Goal: Information Seeking & Learning: Compare options

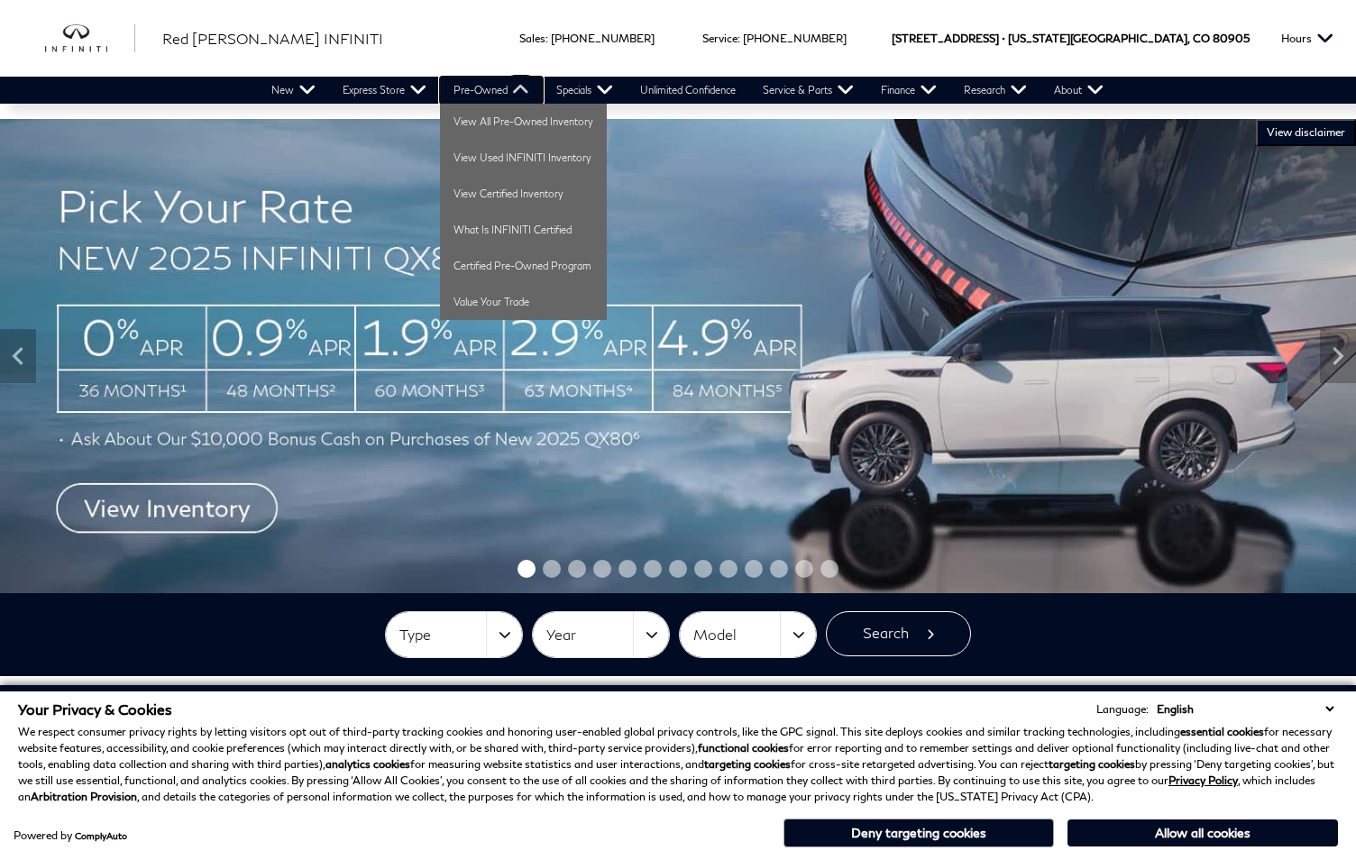
click at [511, 90] on link "Pre-Owned" at bounding box center [491, 90] width 103 height 27
click at [512, 117] on link "View All Pre-Owned Inventory" at bounding box center [523, 122] width 167 height 36
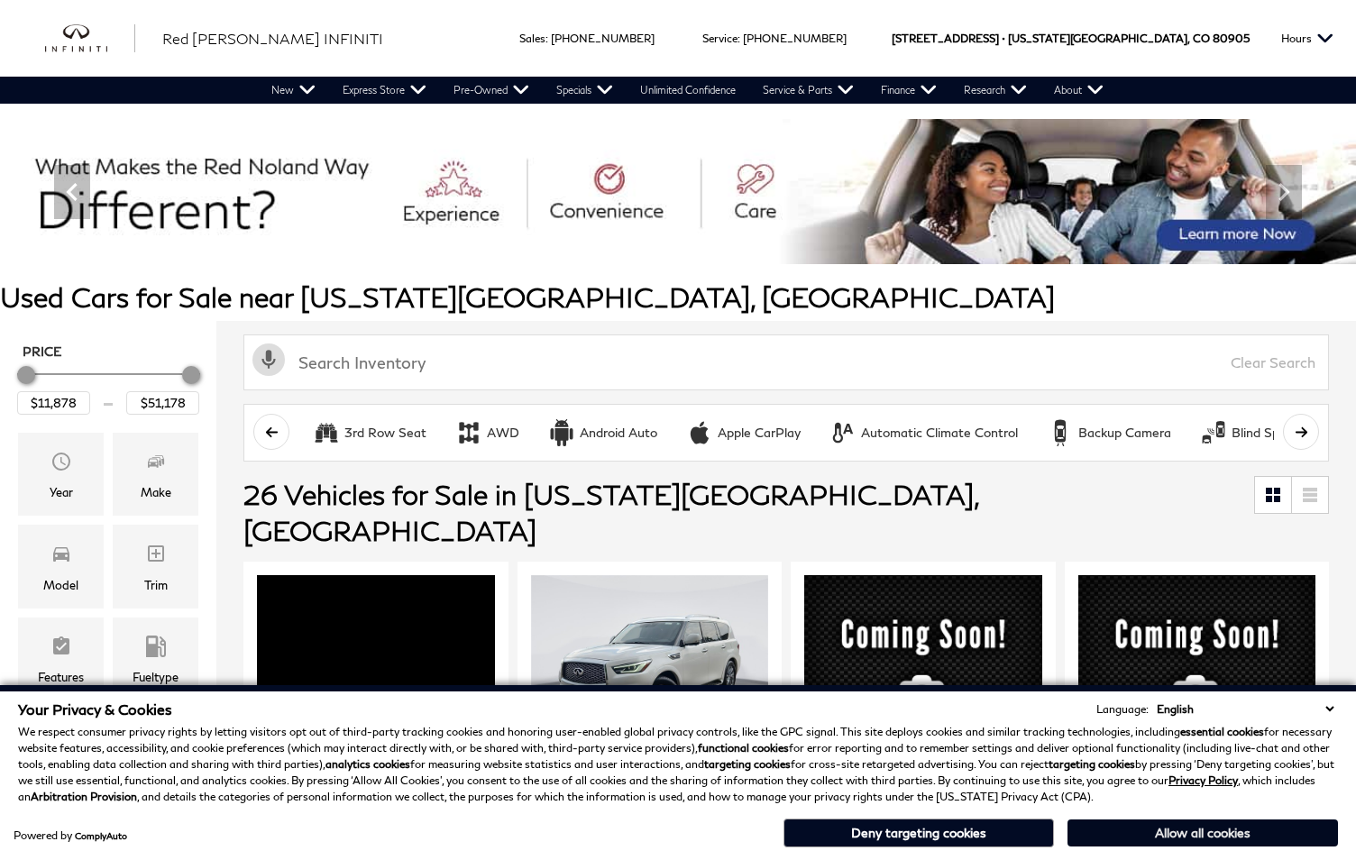
drag, startPoint x: 1142, startPoint y: 829, endPoint x: 1111, endPoint y: 805, distance: 39.1
click at [1141, 829] on button "Allow all cookies" at bounding box center [1202, 832] width 270 height 27
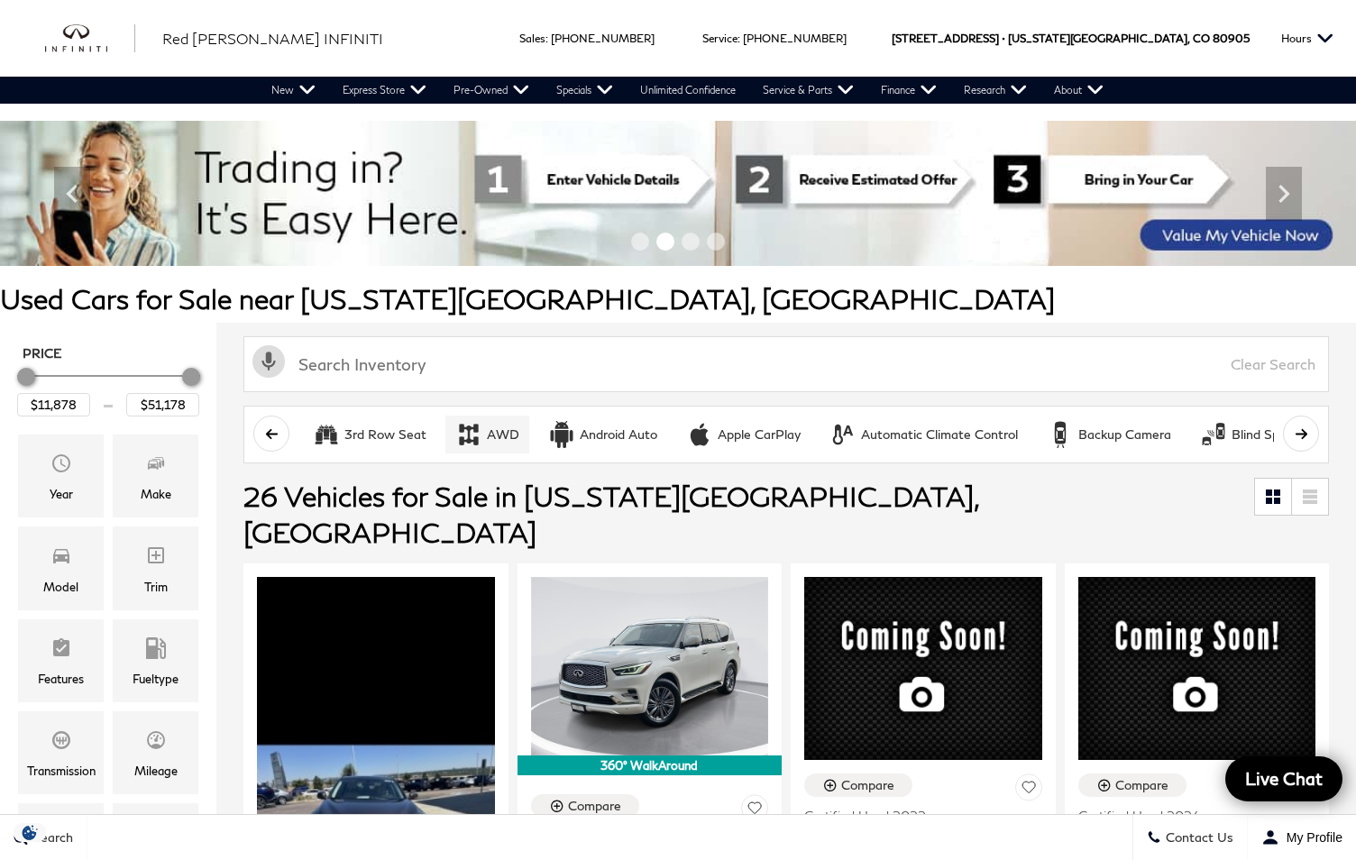
click at [479, 434] on icon "AWD" at bounding box center [468, 434] width 27 height 27
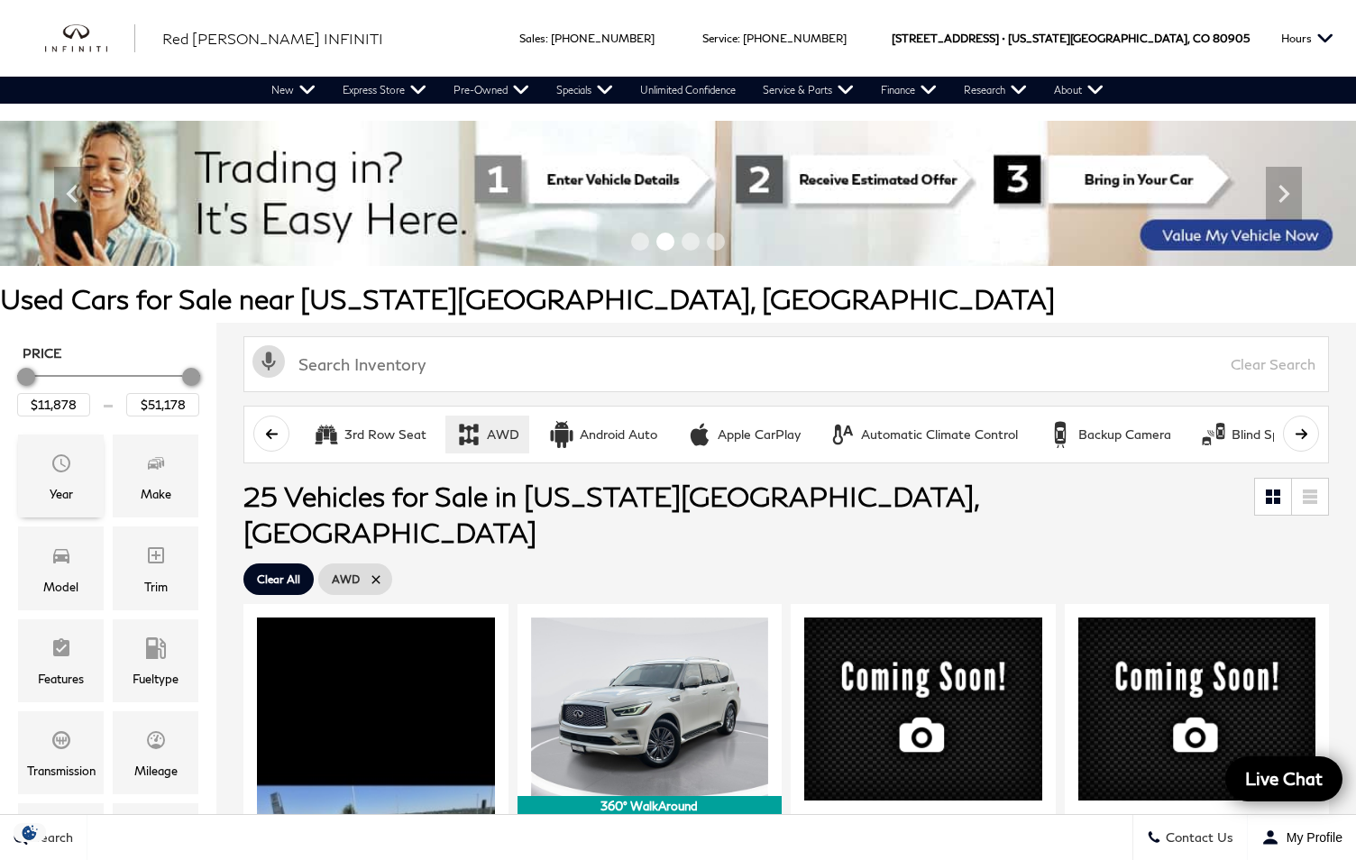
click at [61, 480] on span "Year" at bounding box center [61, 466] width 22 height 36
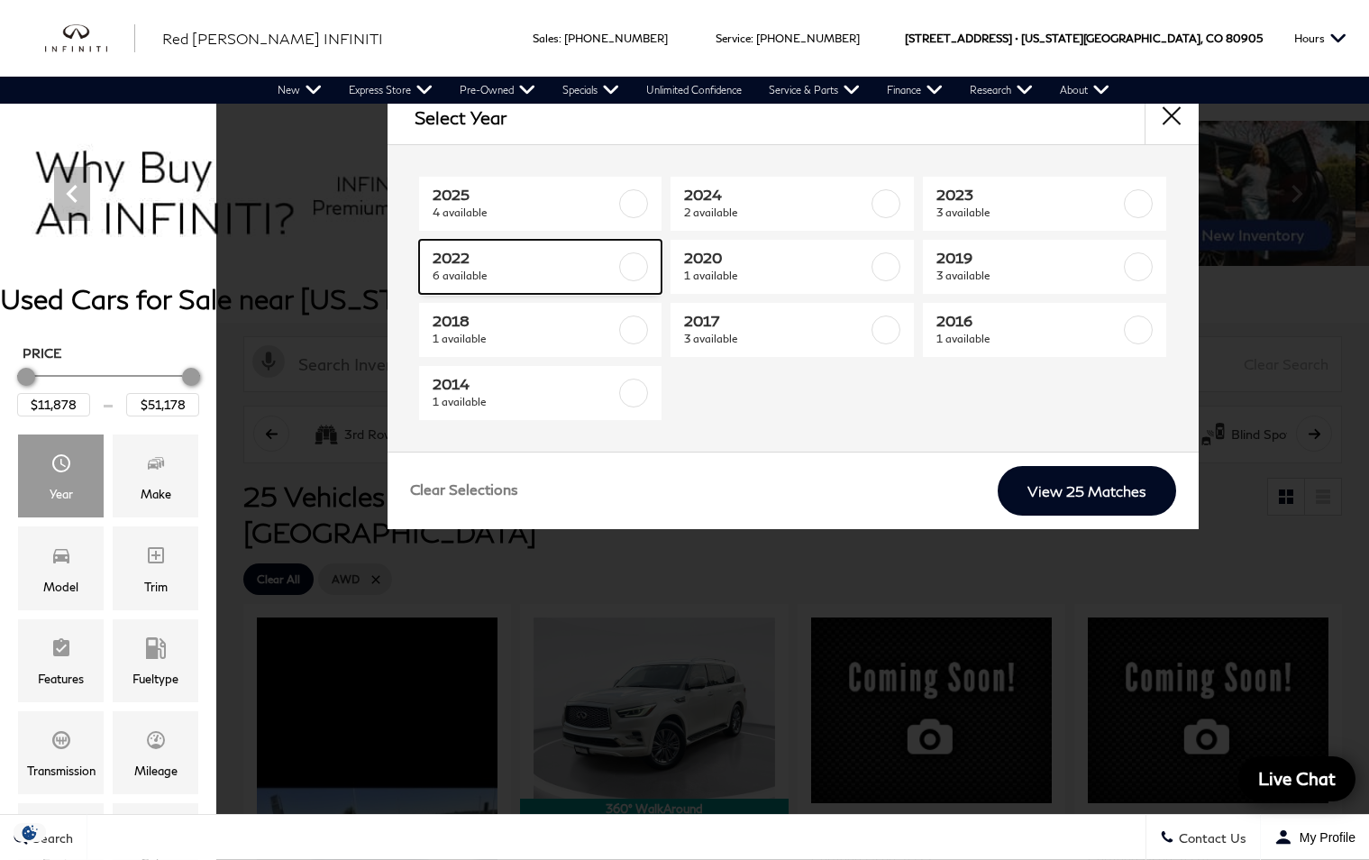
click at [636, 270] on label at bounding box center [633, 266] width 29 height 29
type input "$29,678"
type input "$47,378"
checkbox input "true"
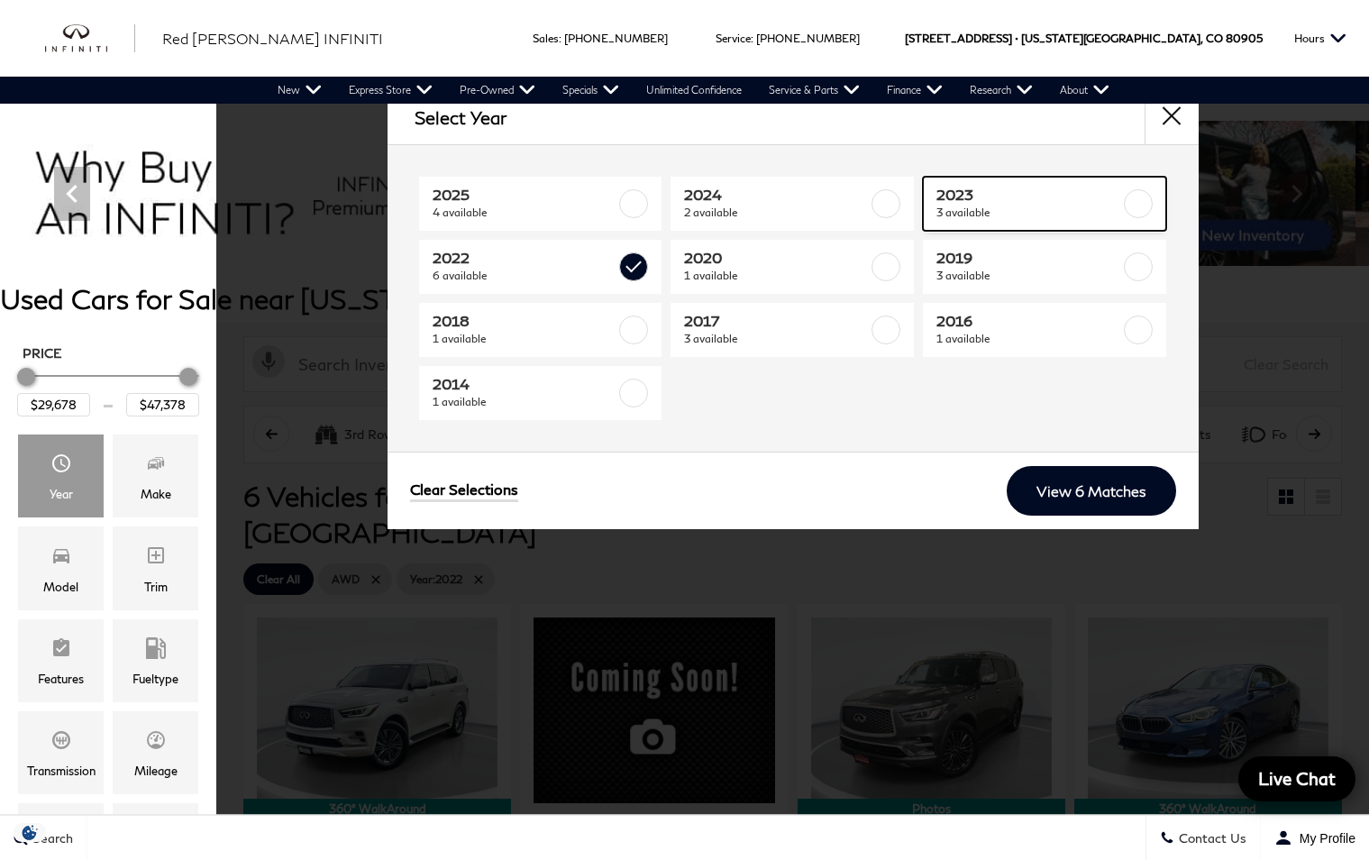
click at [1123, 201] on link "2023 3 available" at bounding box center [1044, 204] width 243 height 54
type input "$28,578"
checkbox input "true"
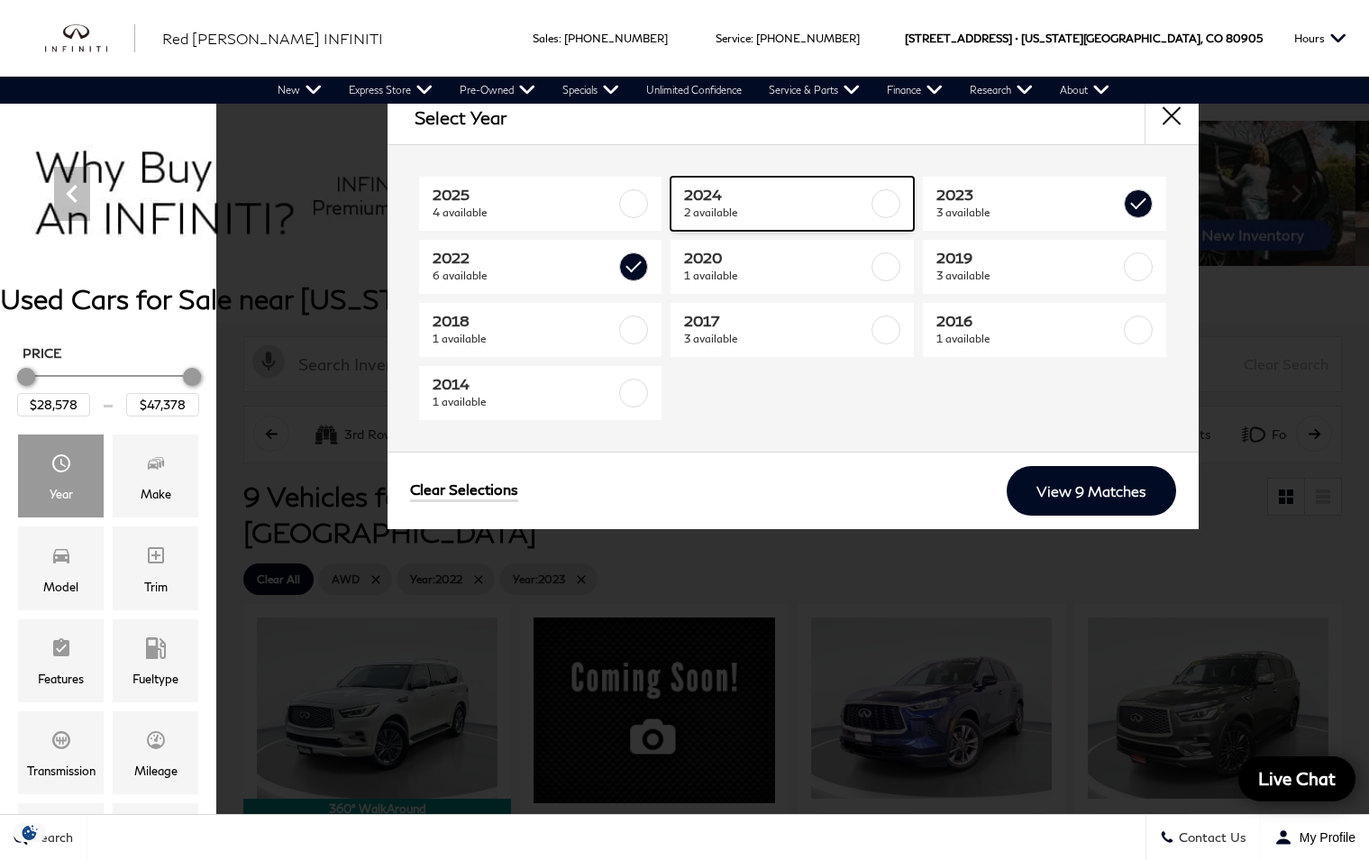
click at [879, 199] on label at bounding box center [886, 203] width 29 height 29
type input "$23,083"
checkbox input "true"
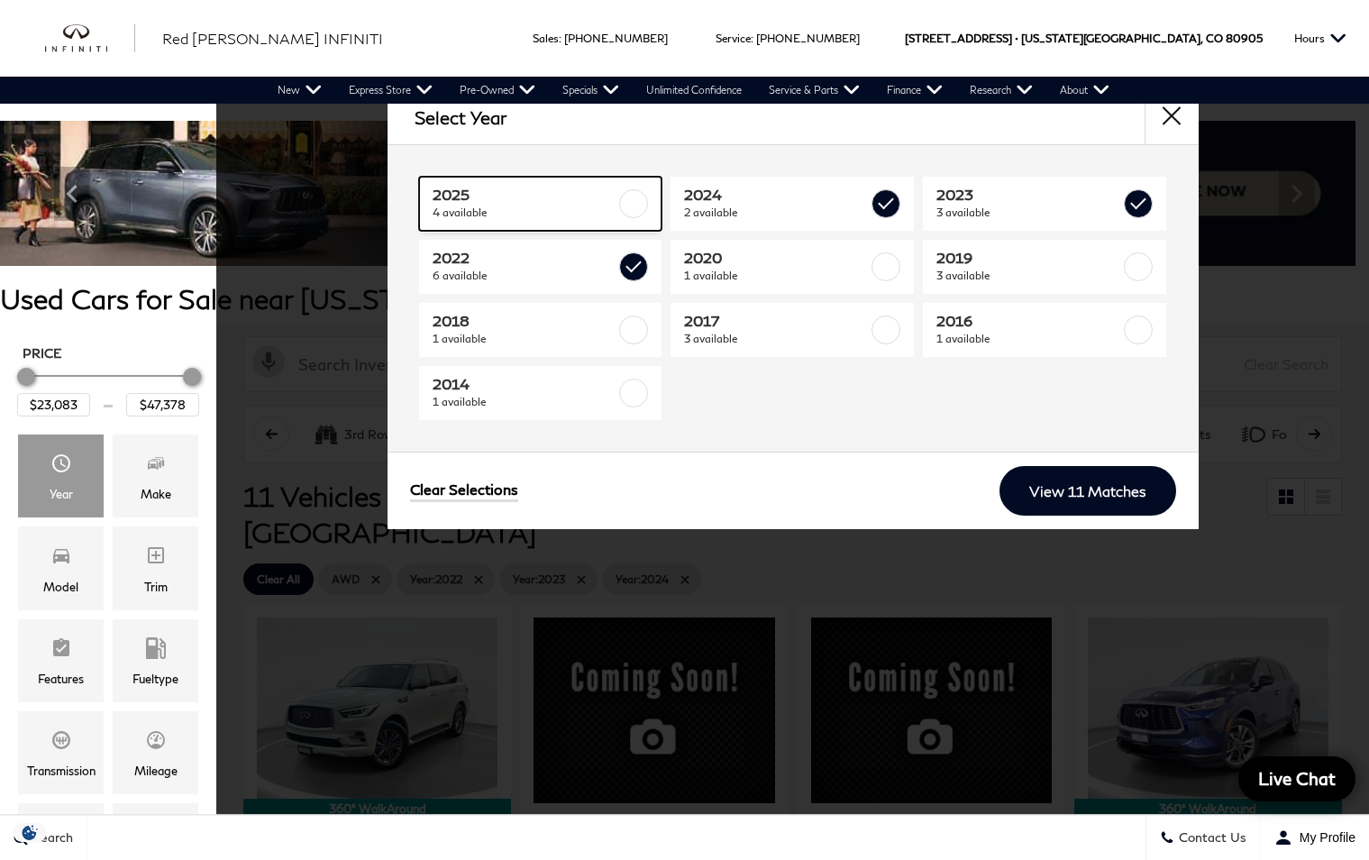
click at [624, 199] on label at bounding box center [633, 203] width 29 height 29
type input "$51,178"
checkbox input "true"
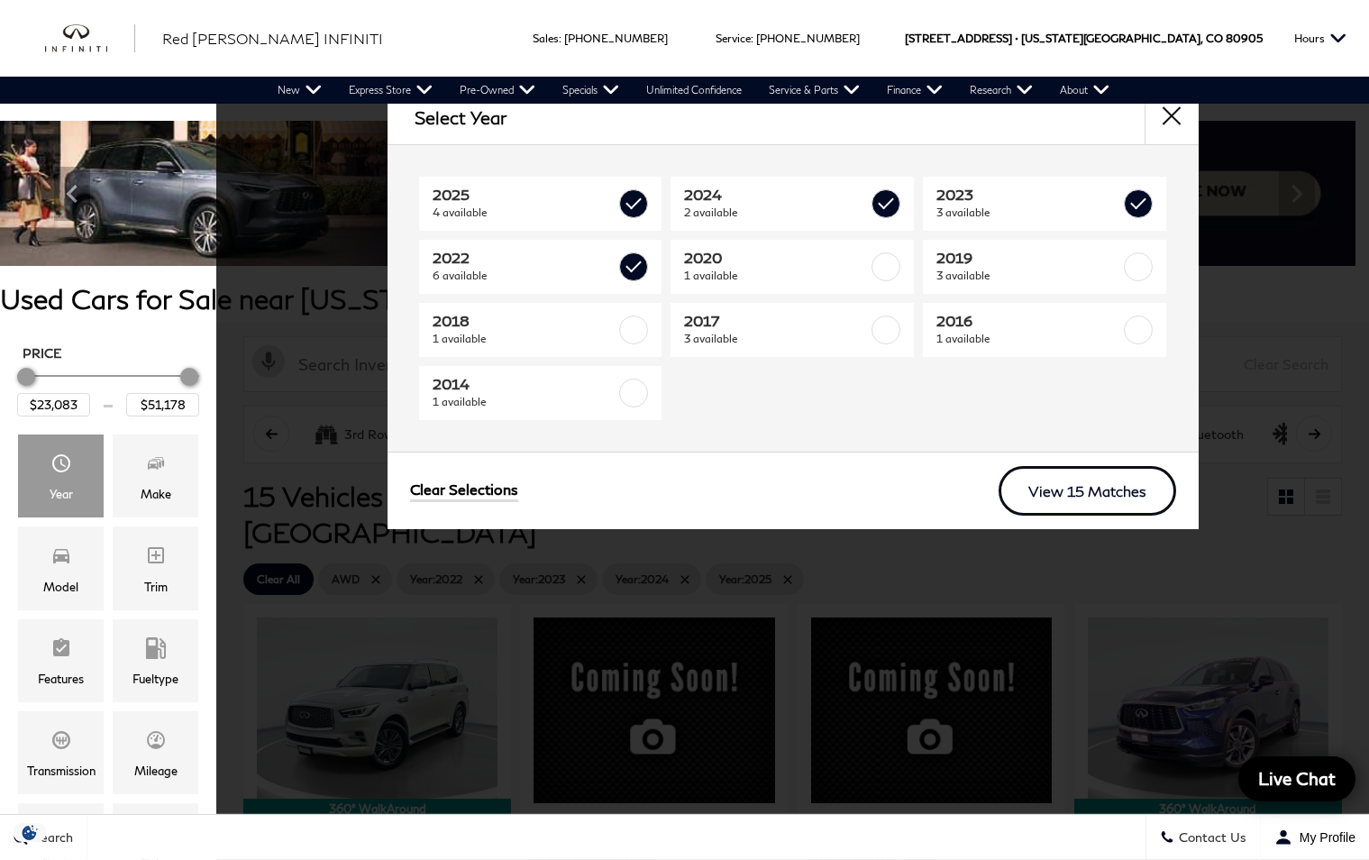
click at [1073, 499] on link "View 15 Matches" at bounding box center [1088, 491] width 178 height 50
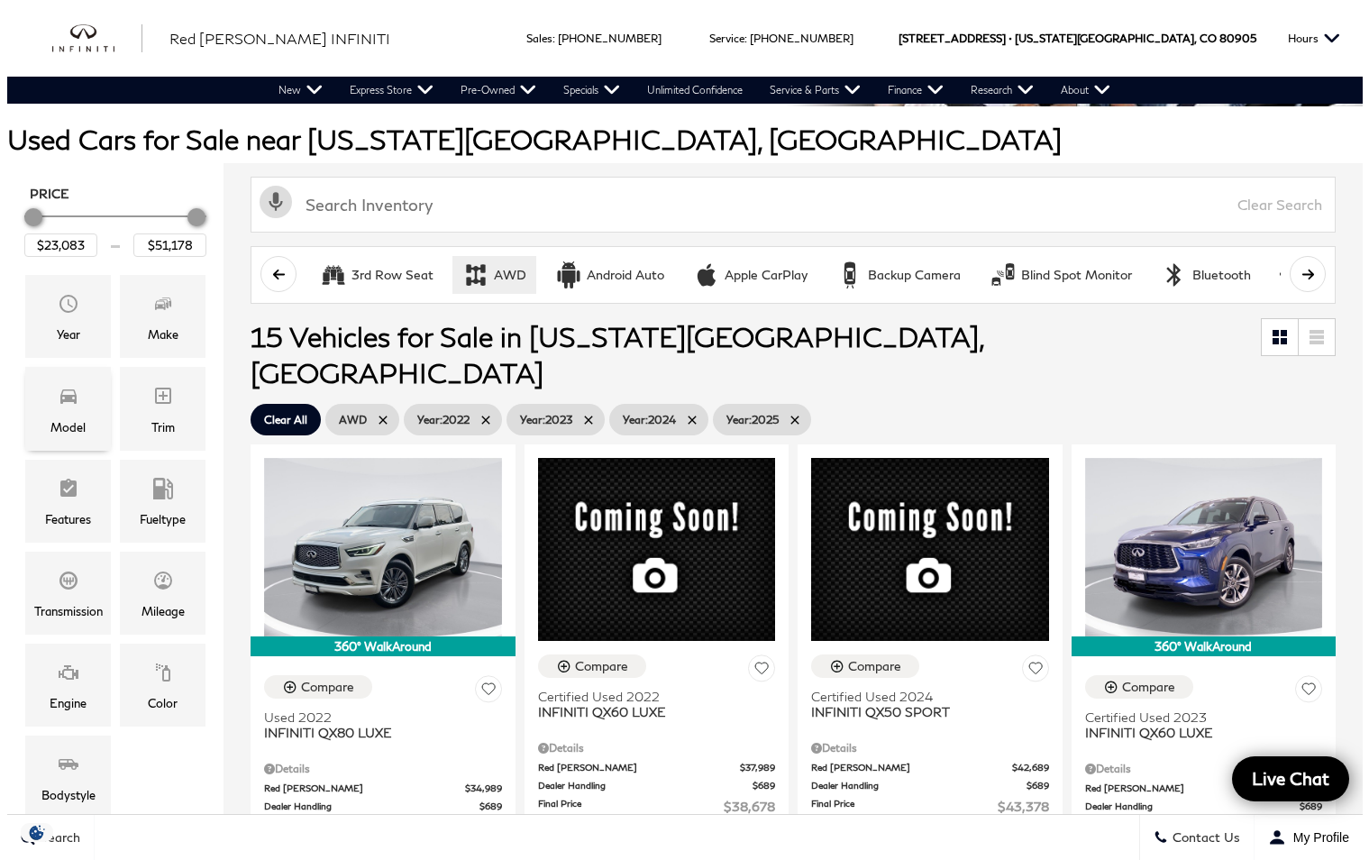
scroll to position [180, 0]
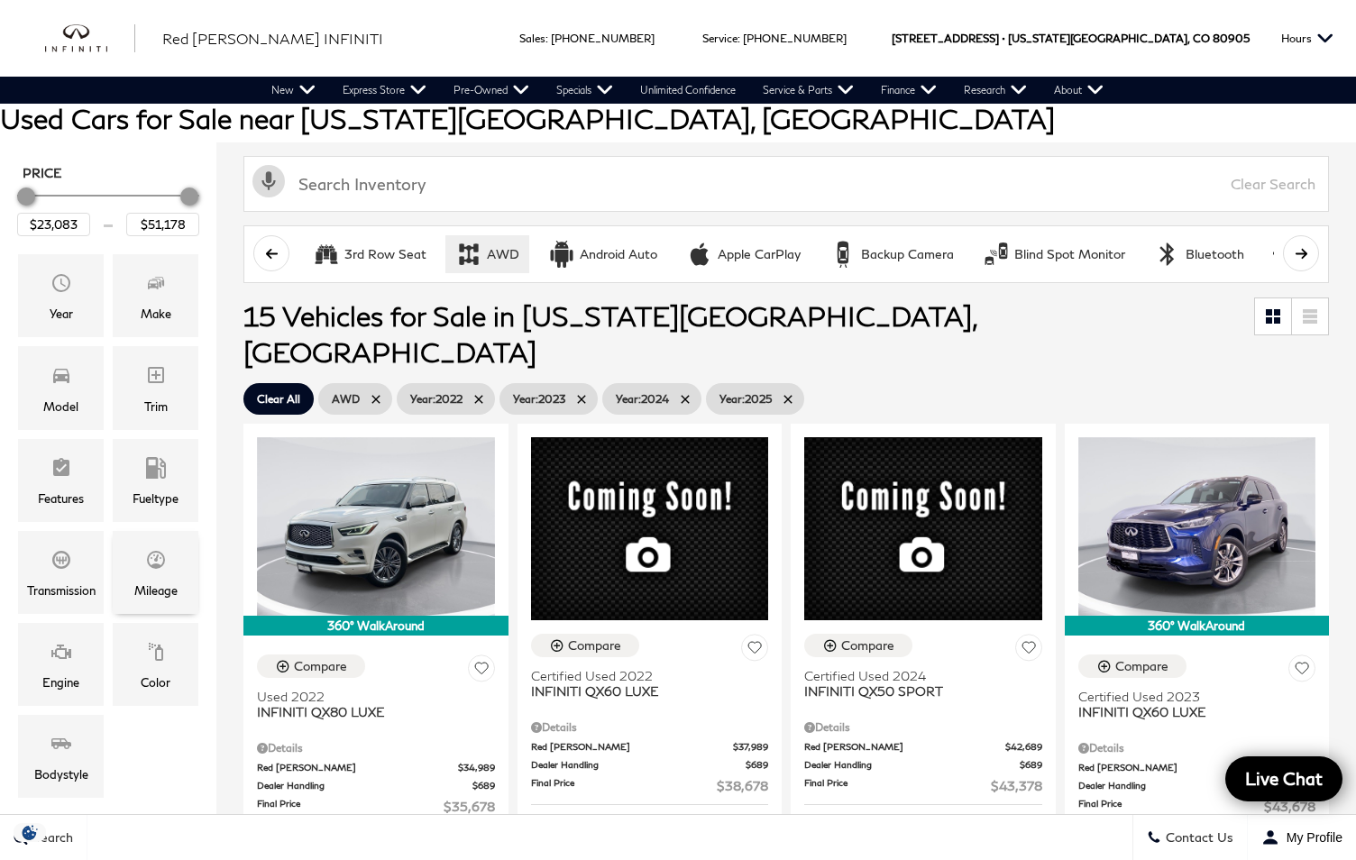
click at [136, 576] on div "Mileage" at bounding box center [156, 572] width 86 height 83
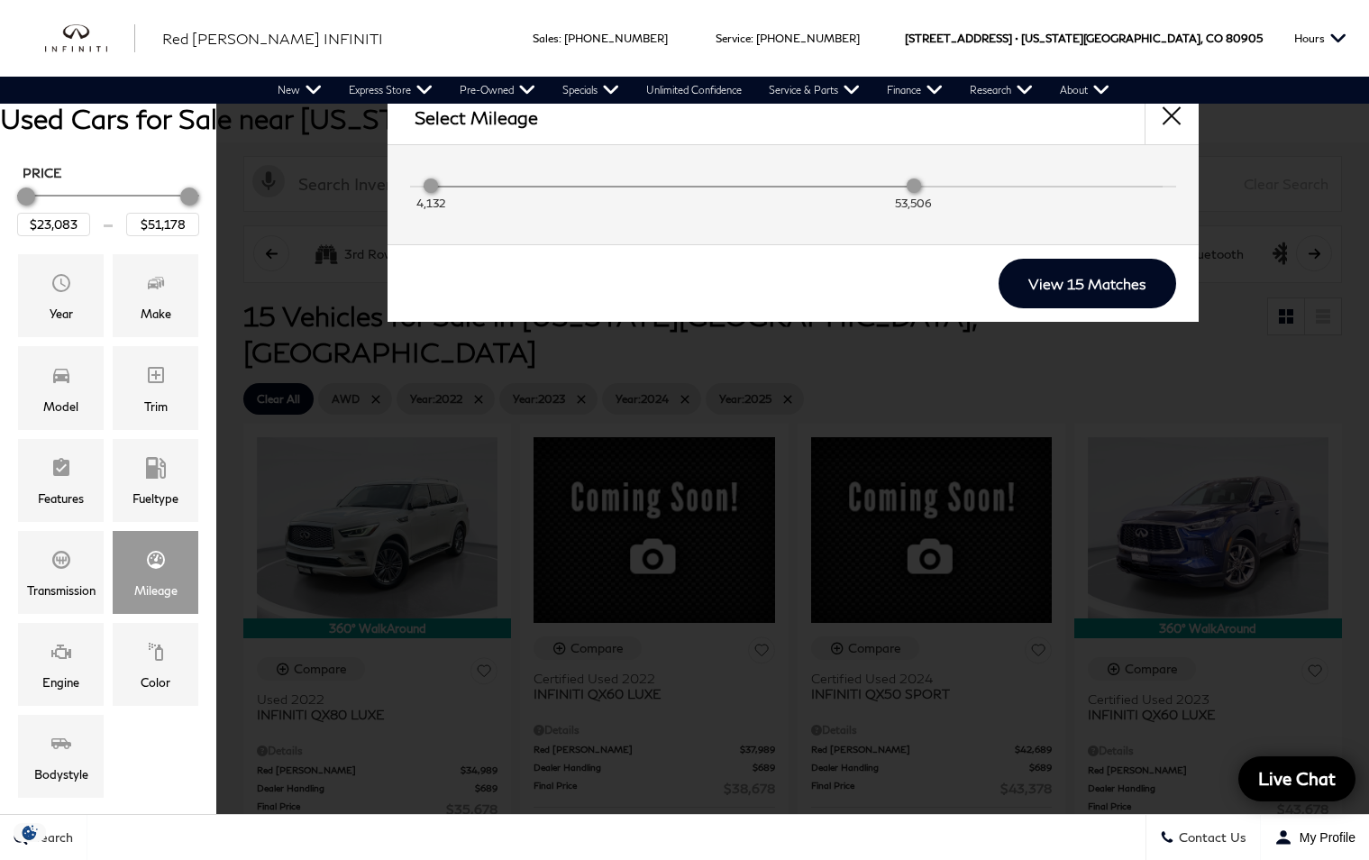
drag, startPoint x: 1153, startPoint y: 184, endPoint x: 921, endPoint y: 177, distance: 231.8
click at [921, 177] on div "4,132 53,506" at bounding box center [793, 190] width 739 height 36
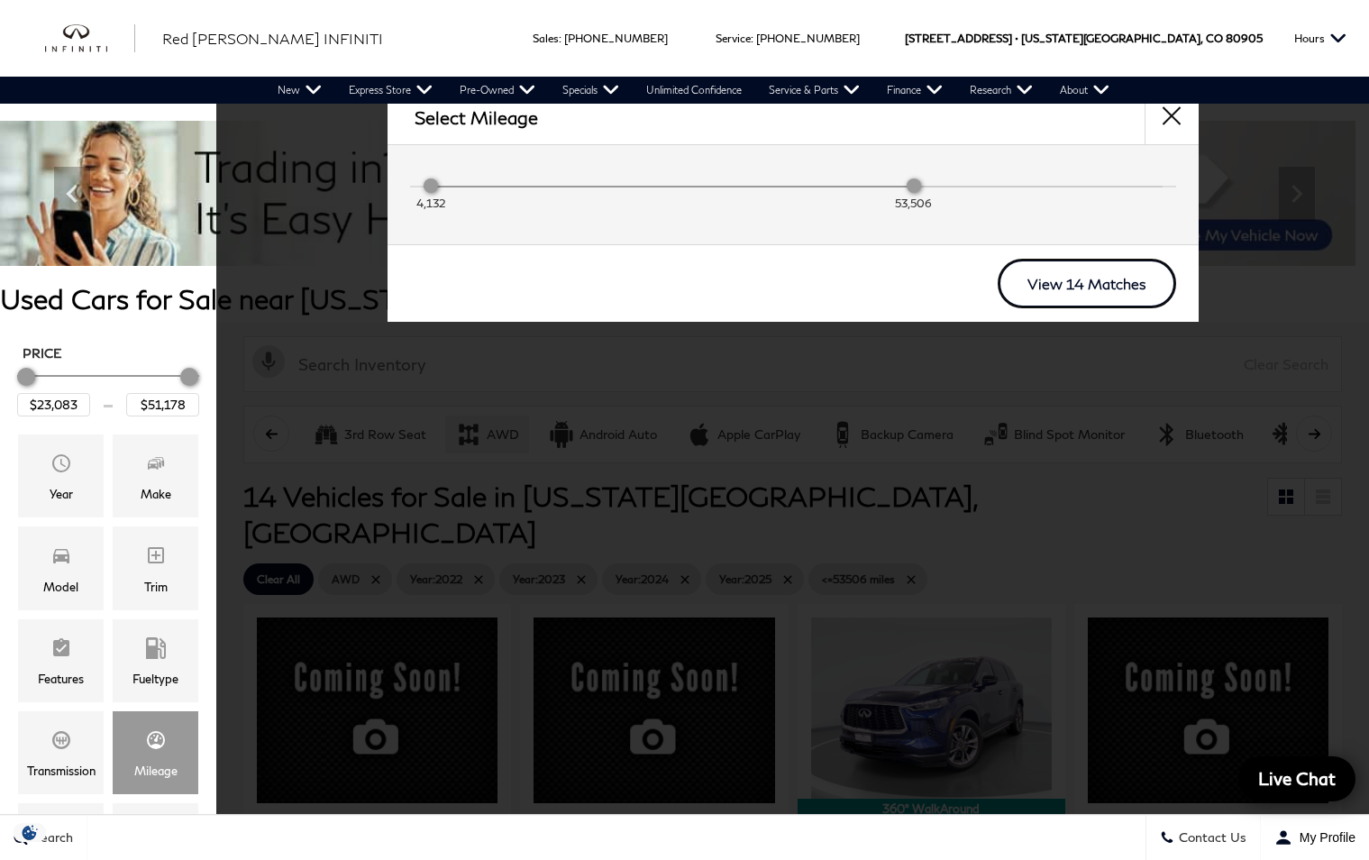
click at [1056, 284] on link "View 14 Matches" at bounding box center [1087, 284] width 178 height 50
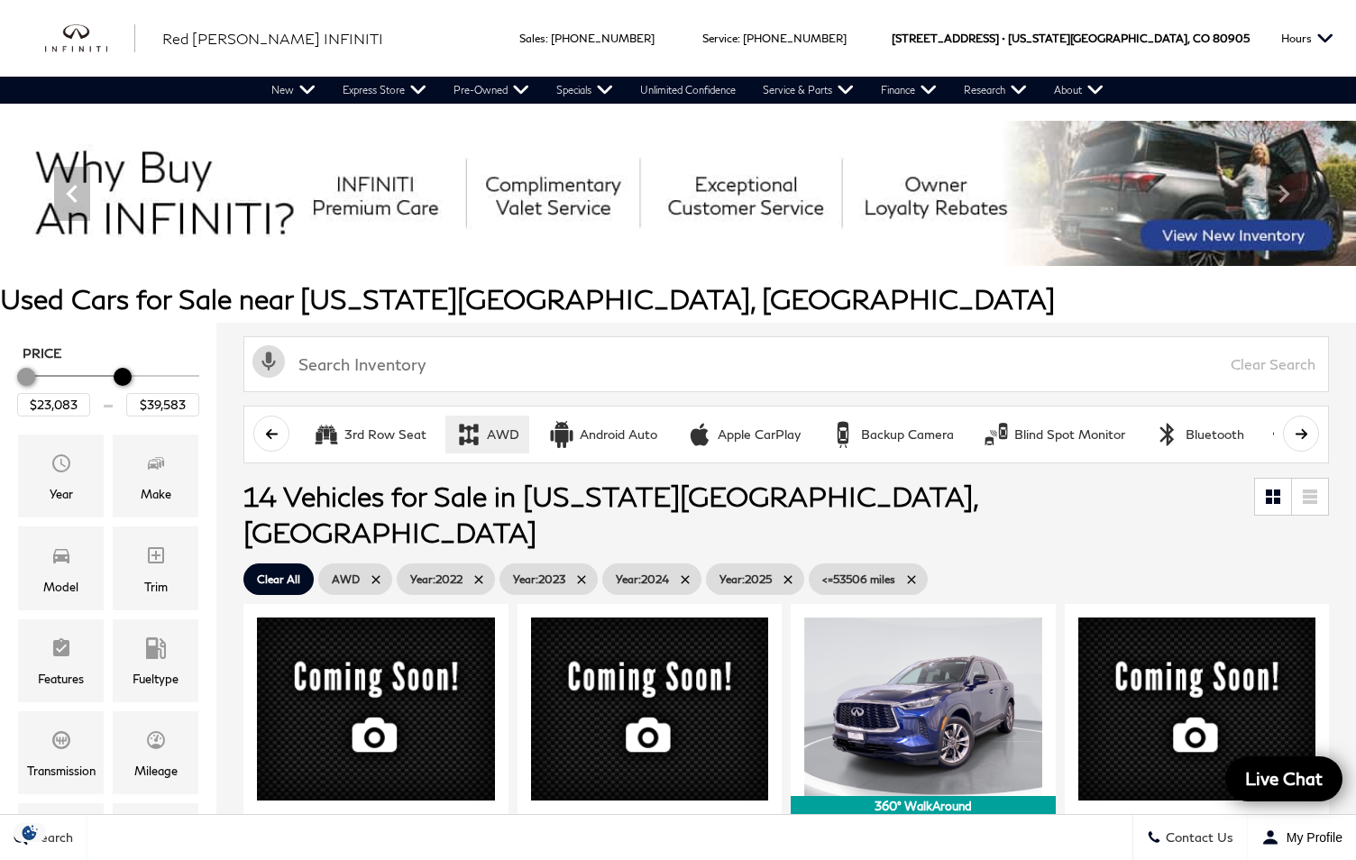
type input "$40,083"
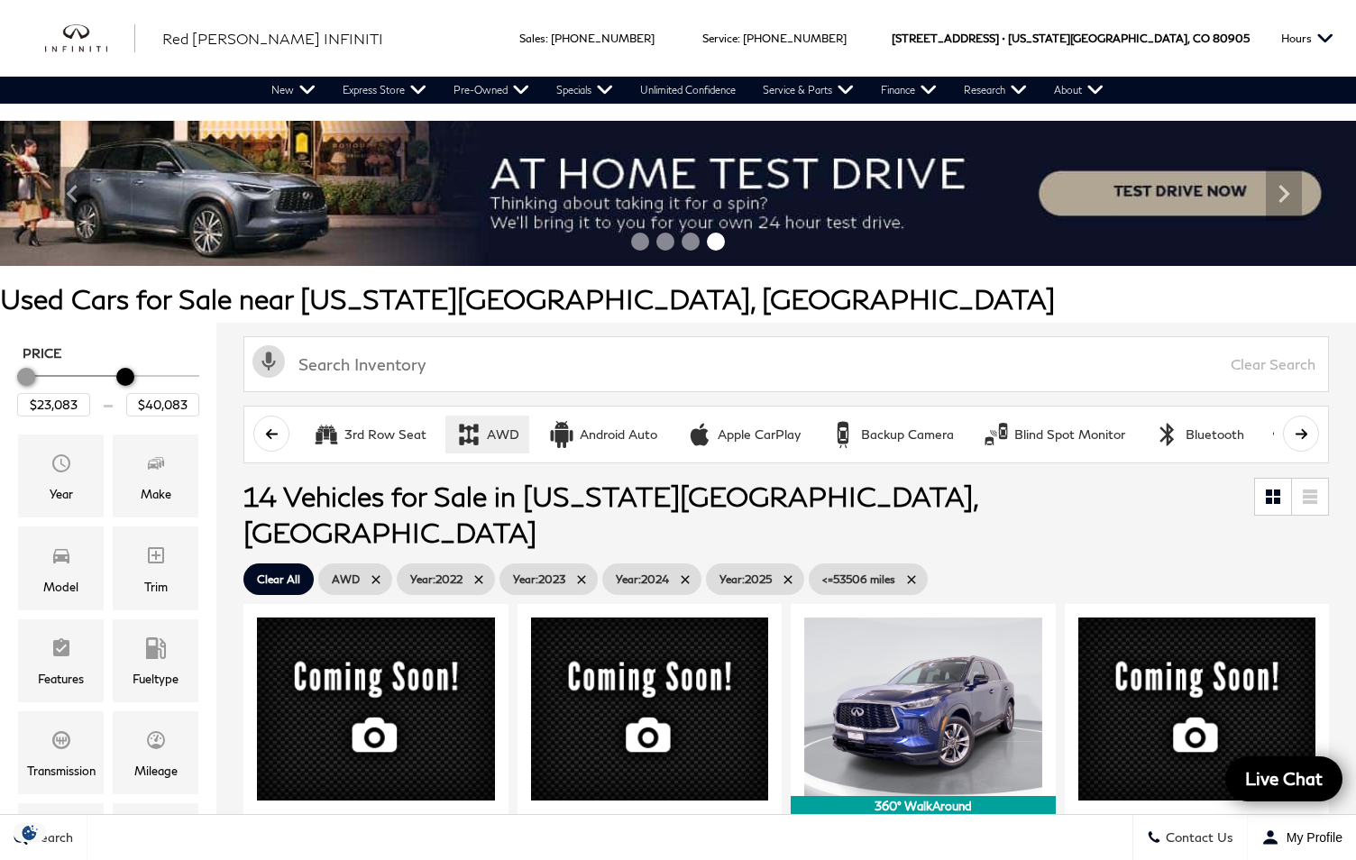
drag, startPoint x: 188, startPoint y: 378, endPoint x: 125, endPoint y: 375, distance: 63.2
click at [125, 375] on div "Maximum Price" at bounding box center [125, 377] width 18 height 18
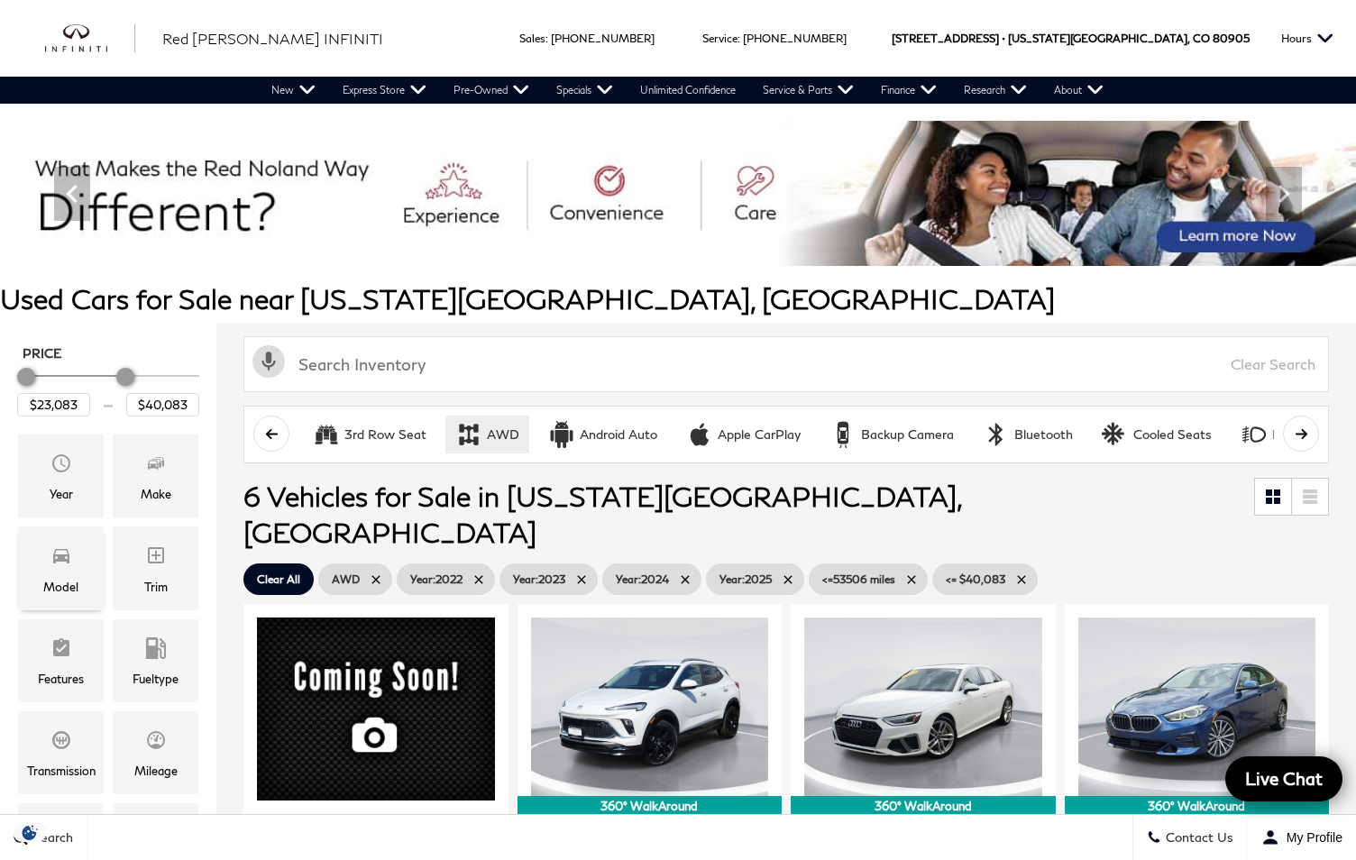
click at [59, 568] on span "Model" at bounding box center [61, 558] width 22 height 36
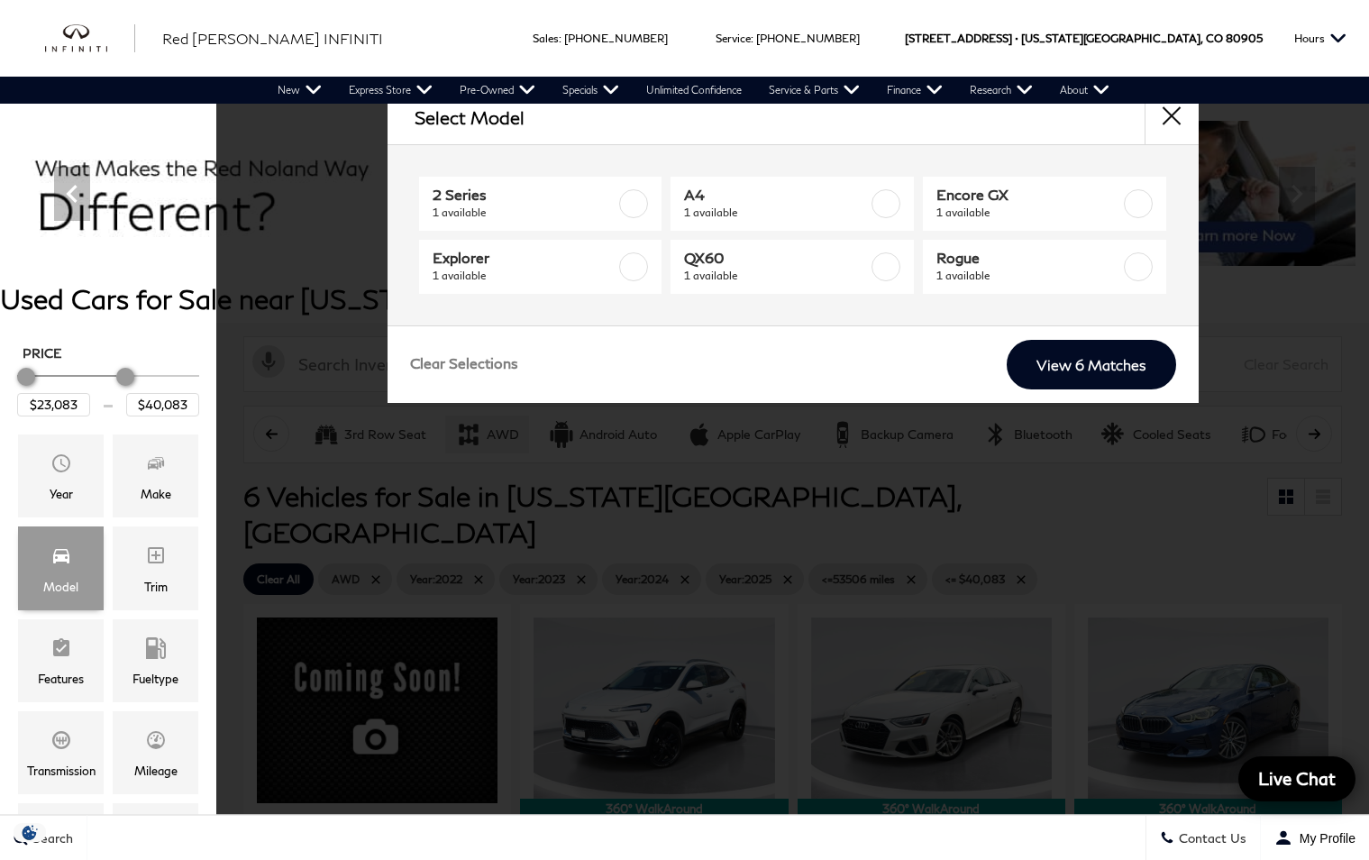
click at [59, 568] on span "Model" at bounding box center [61, 558] width 22 height 36
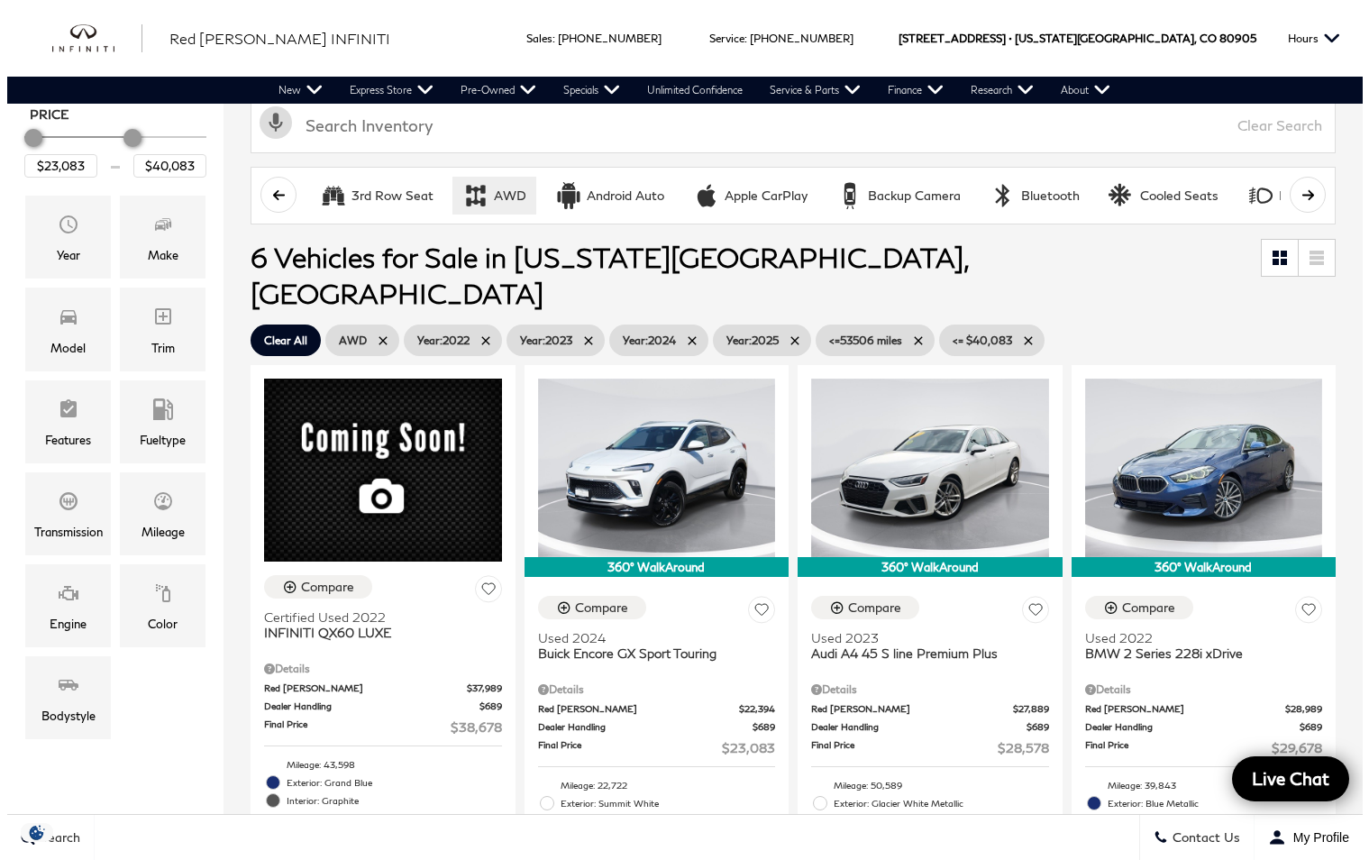
scroll to position [270, 0]
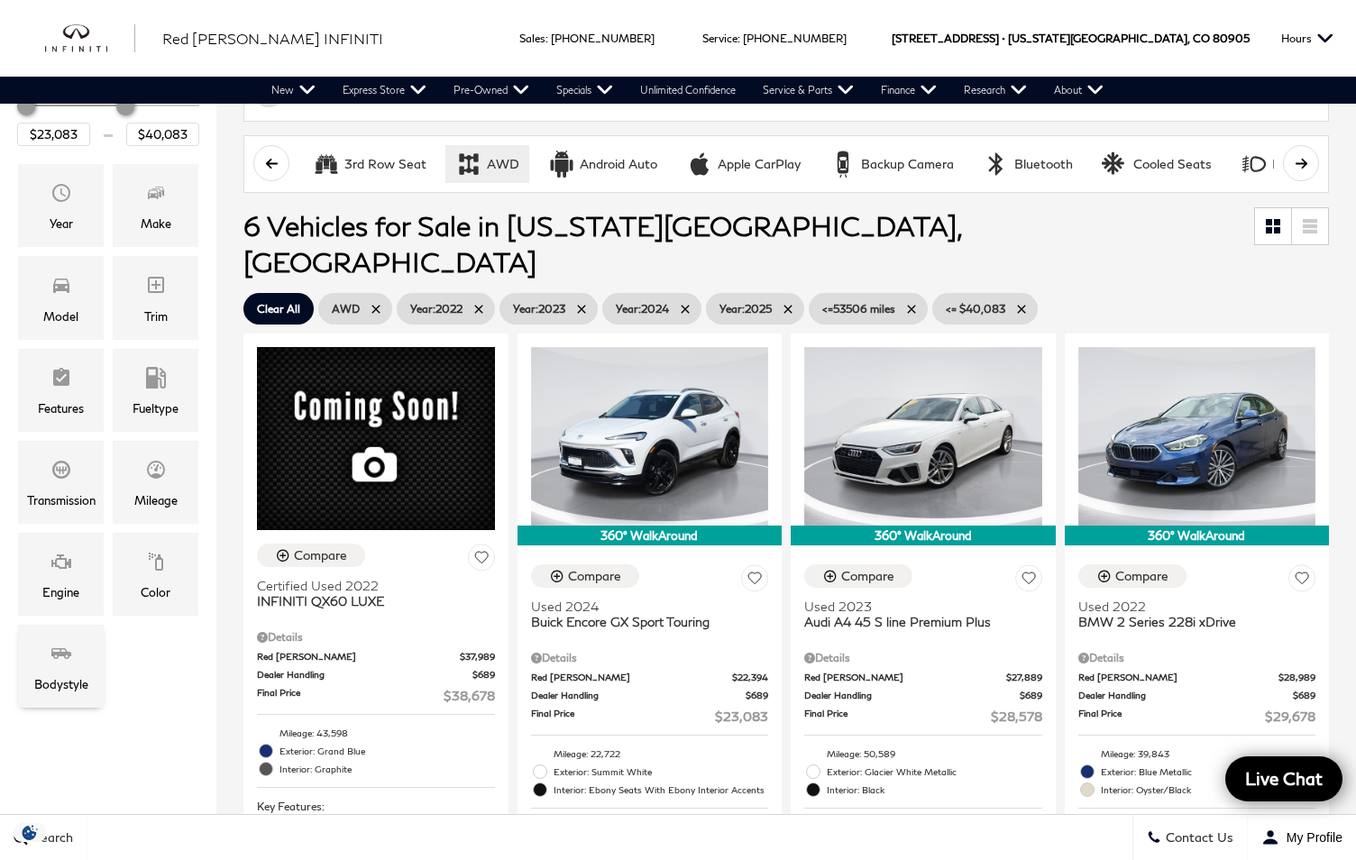
click at [60, 660] on icon "Bodystyle" at bounding box center [61, 654] width 22 height 22
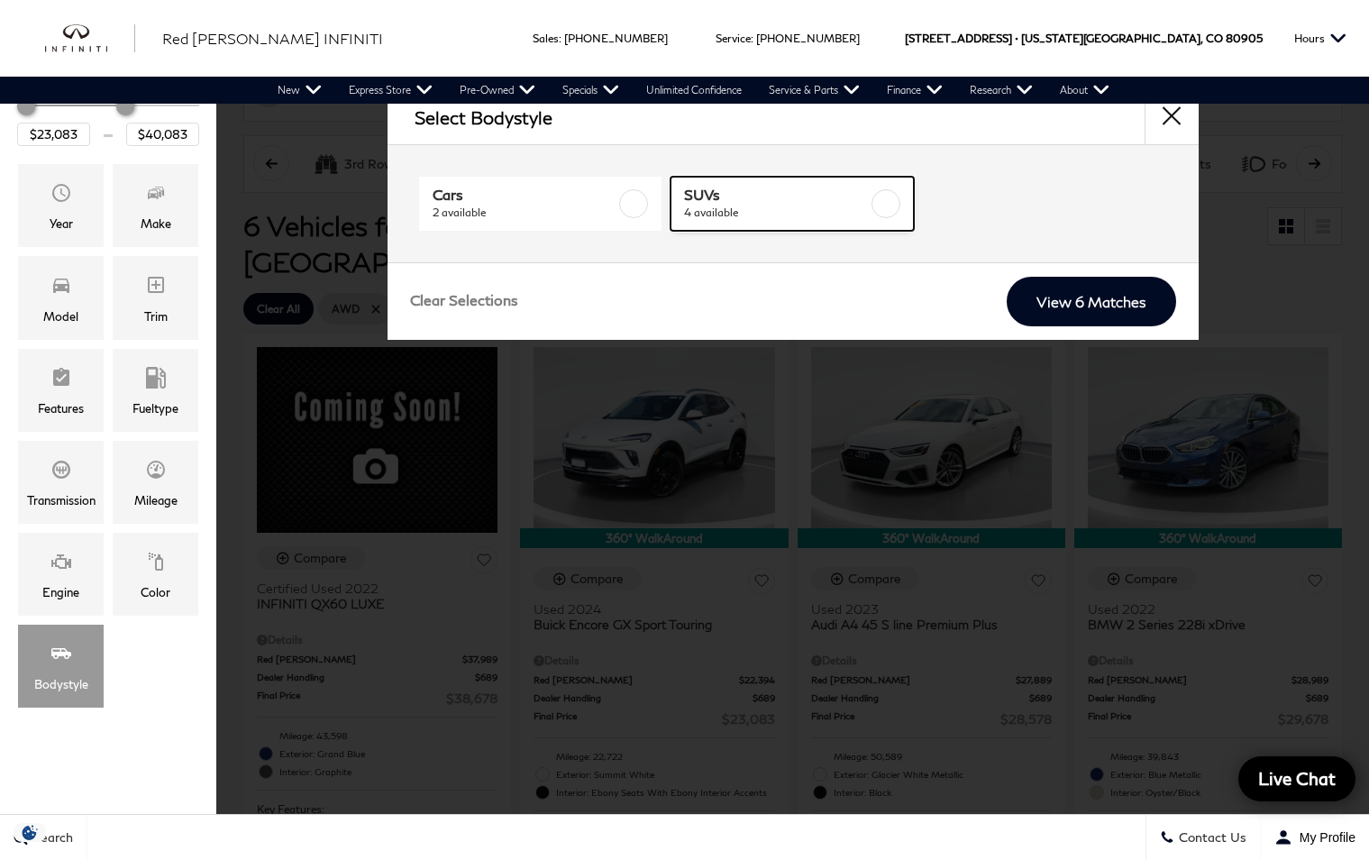
click at [833, 193] on span "SUVs" at bounding box center [776, 195] width 184 height 18
checkbox input "true"
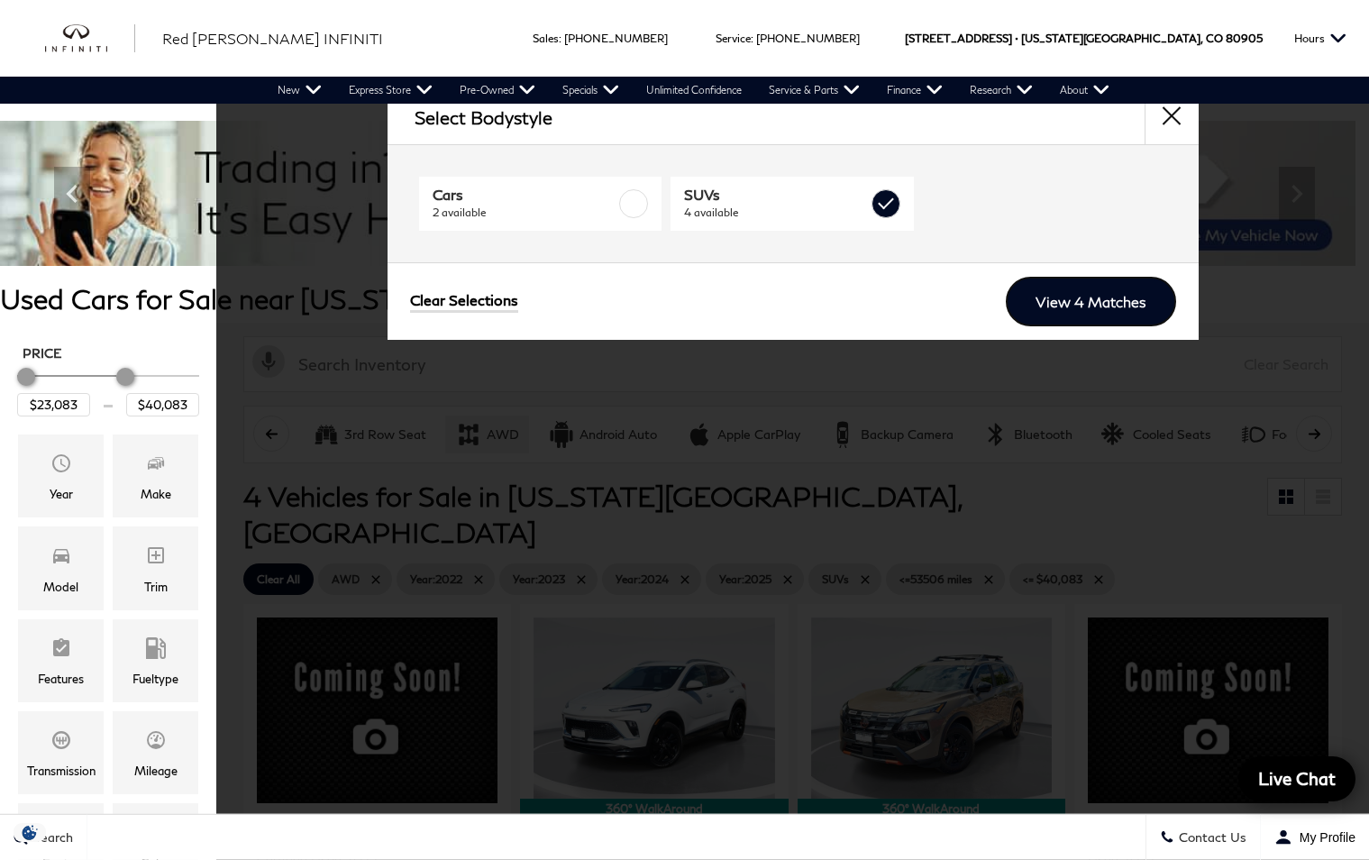
click at [1060, 294] on link "View 4 Matches" at bounding box center [1091, 302] width 170 height 50
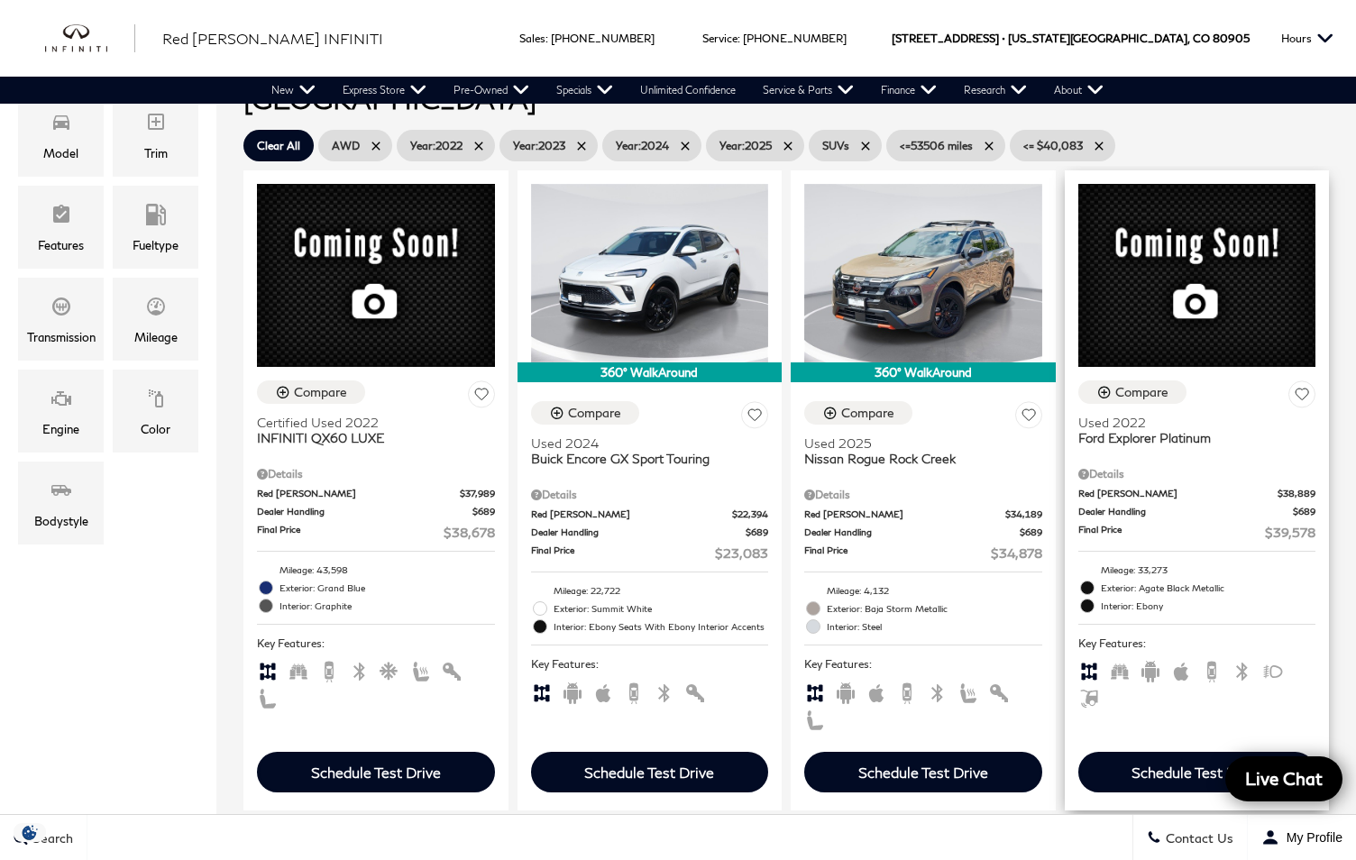
scroll to position [180, 0]
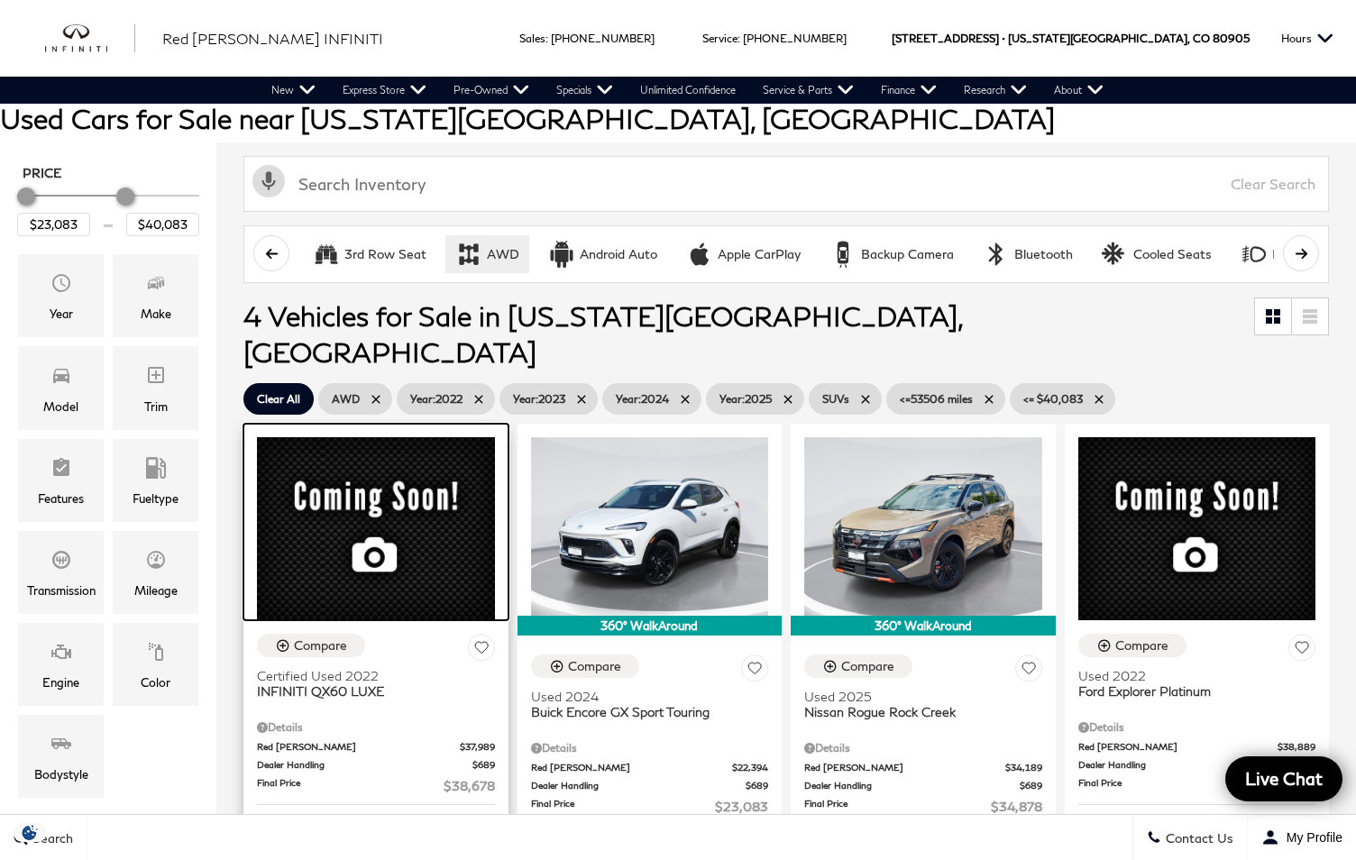
click at [345, 498] on div at bounding box center [375, 522] width 265 height 196
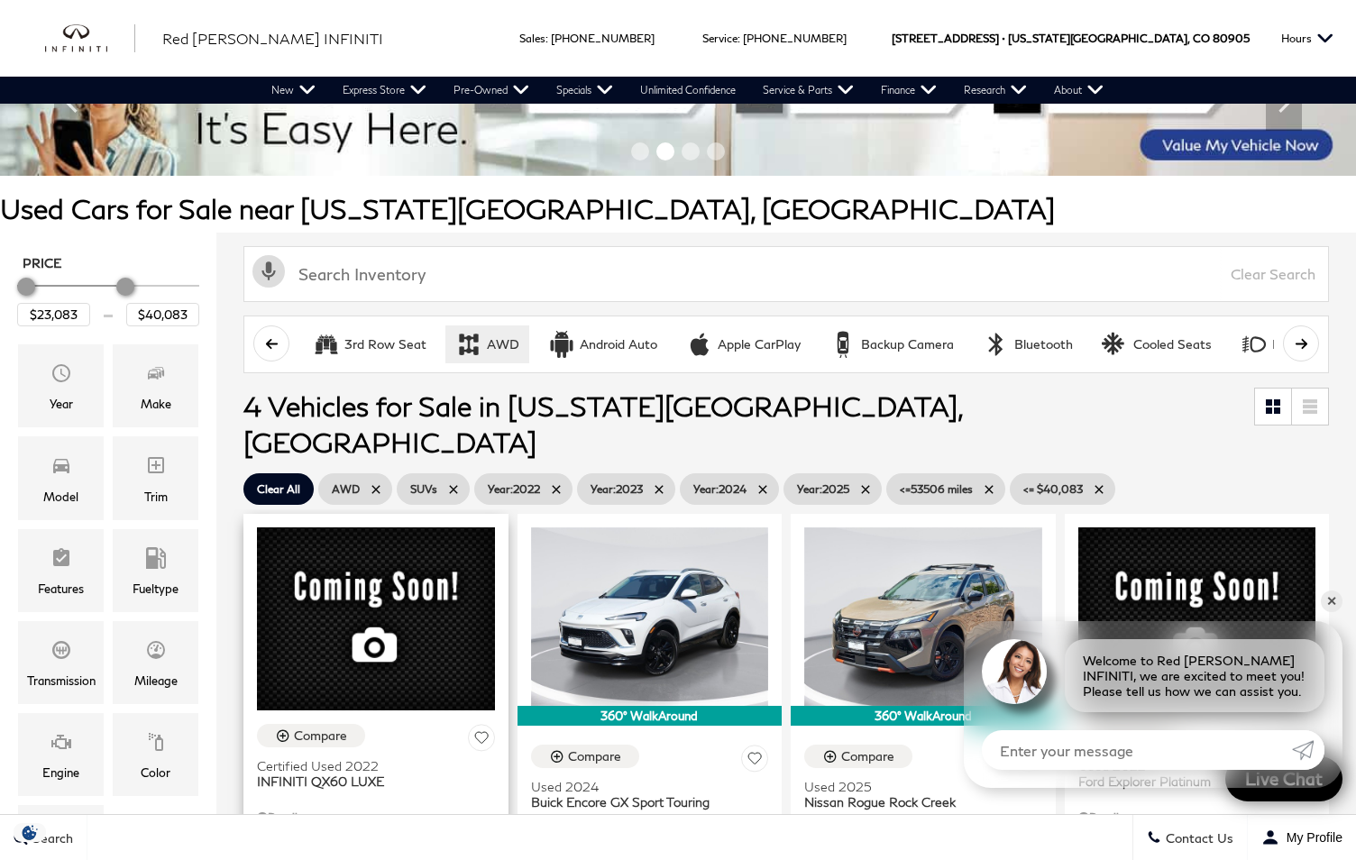
scroll to position [180, 0]
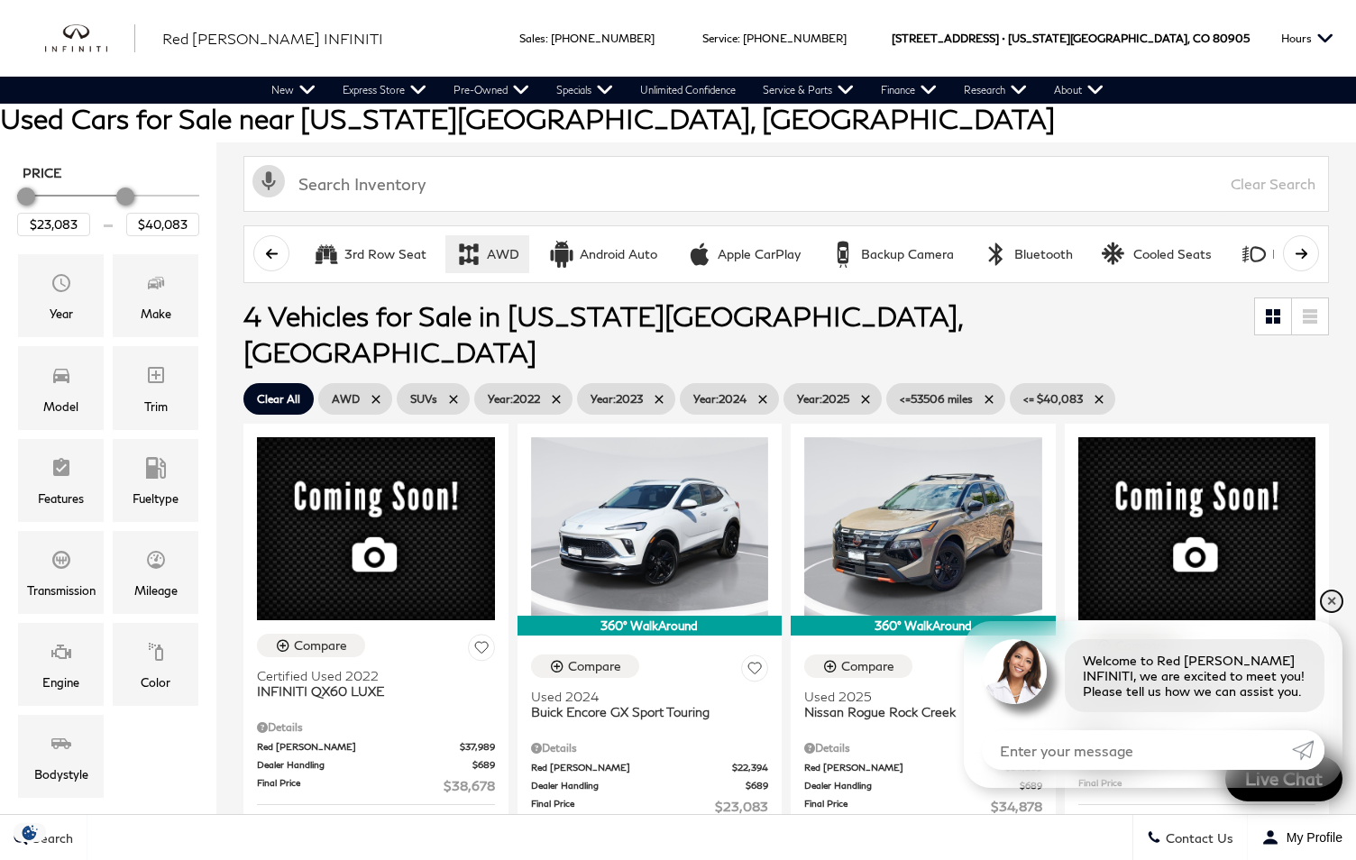
click at [1323, 604] on link "✕" at bounding box center [1331, 601] width 22 height 22
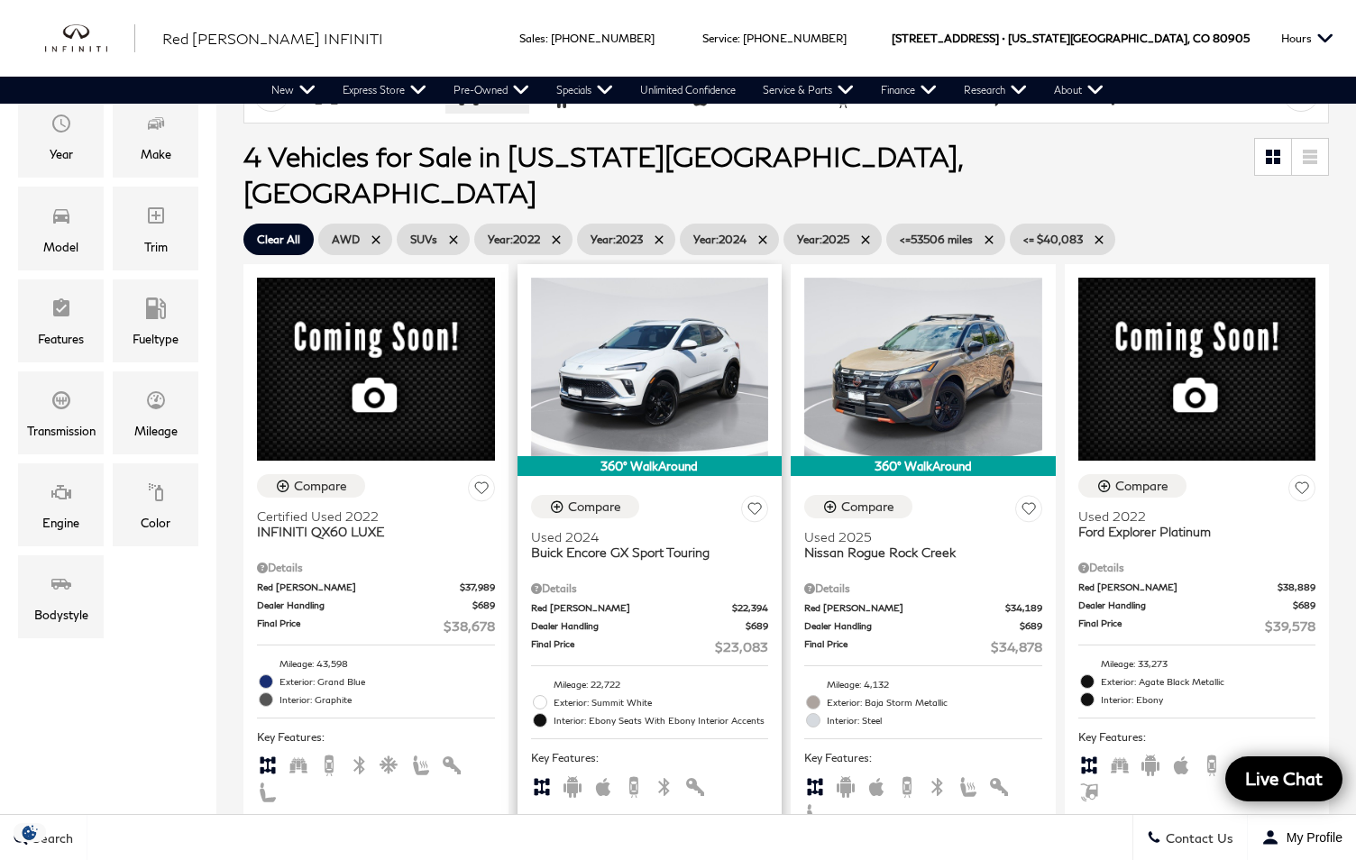
scroll to position [361, 0]
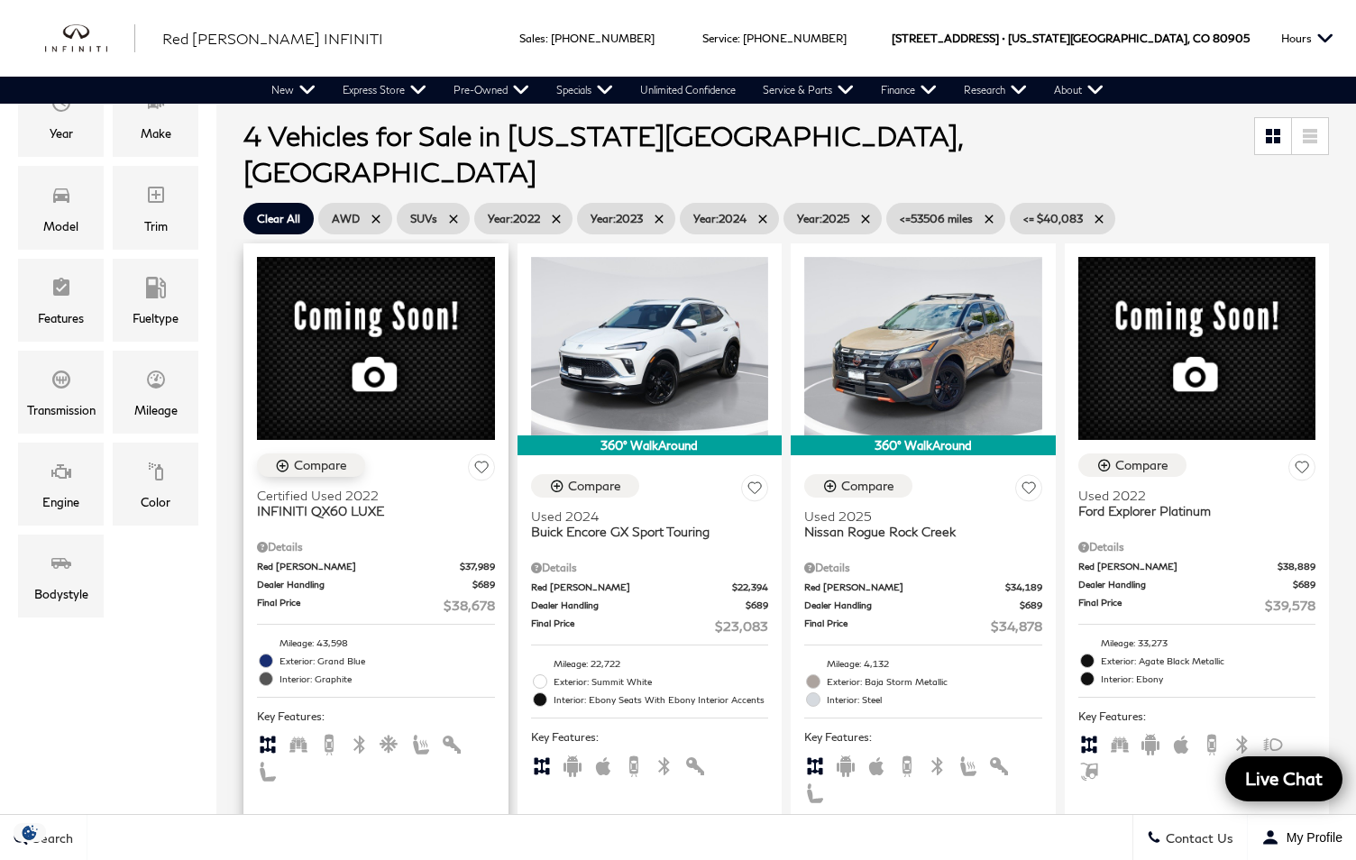
click at [279, 458] on icon "Compare Vehicle" at bounding box center [282, 465] width 15 height 15
click at [1109, 460] on icon "Compare Vehicle" at bounding box center [1103, 466] width 12 height 12
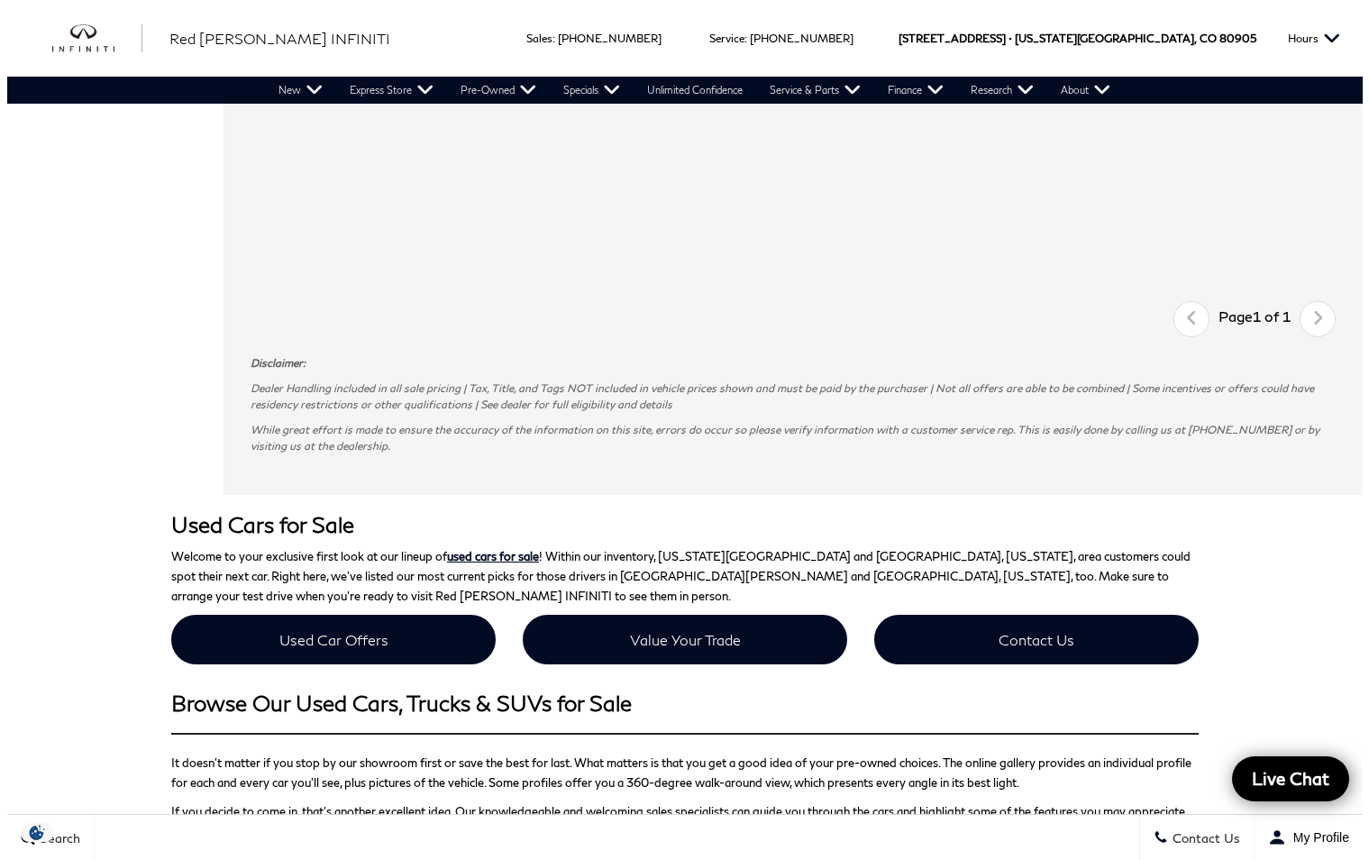
scroll to position [1262, 0]
